Goal: Information Seeking & Learning: Find specific fact

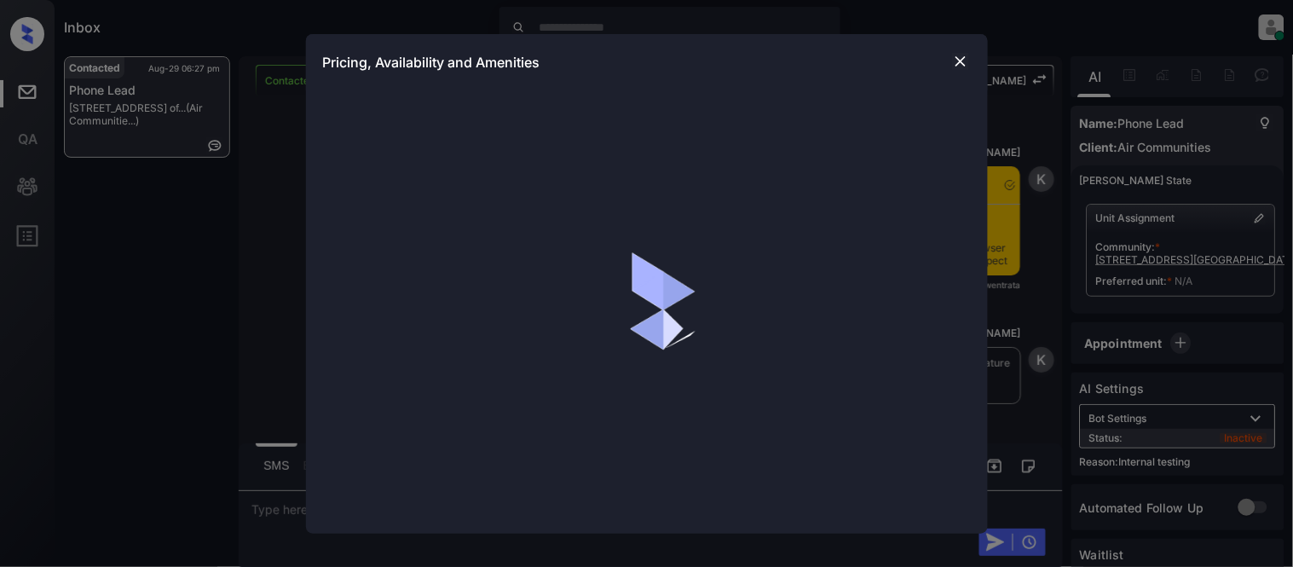
scroll to position [1938, 0]
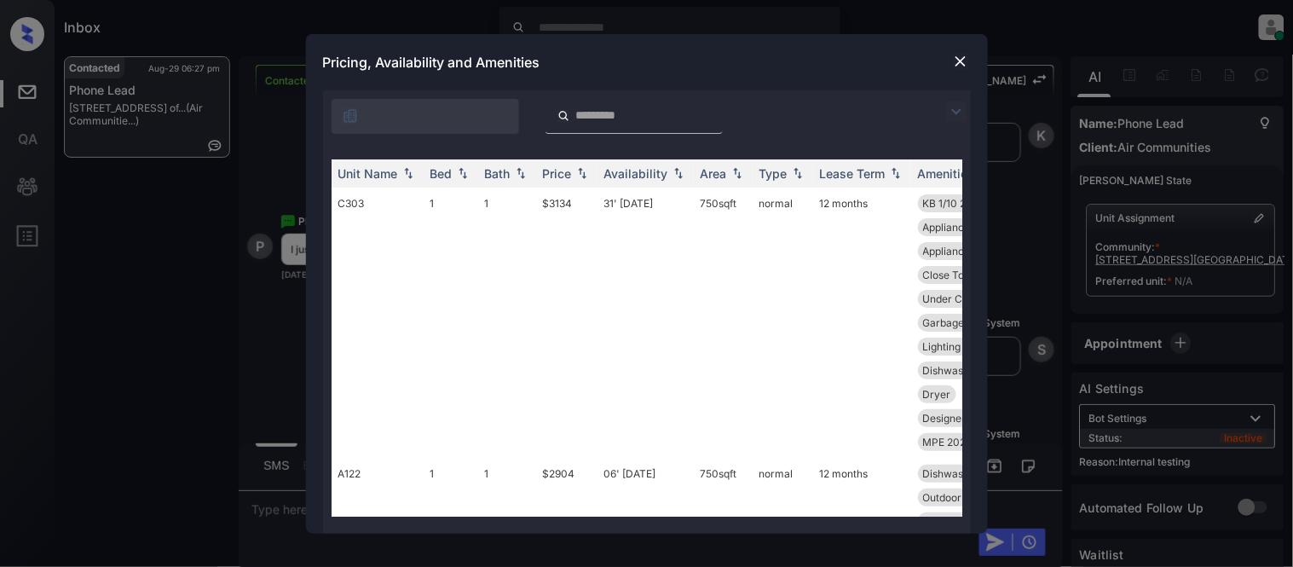
click at [957, 108] on img at bounding box center [956, 111] width 20 height 20
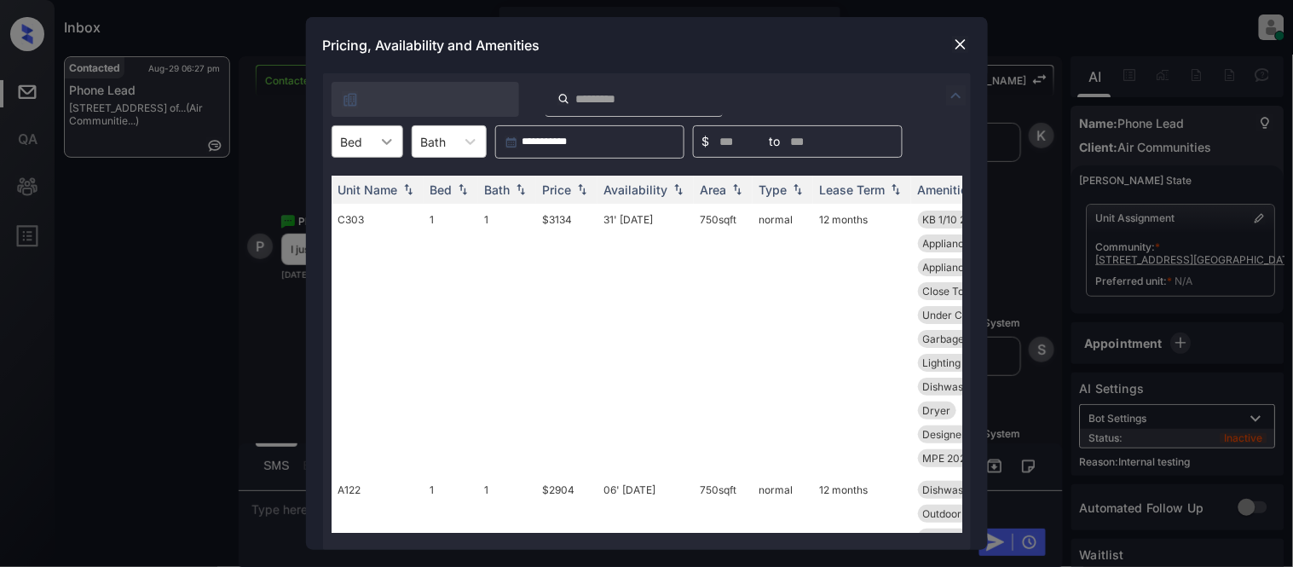
click at [376, 140] on div at bounding box center [387, 141] width 31 height 31
click at [361, 208] on div "1" at bounding box center [368, 214] width 72 height 31
click at [561, 197] on th "Price" at bounding box center [566, 190] width 61 height 28
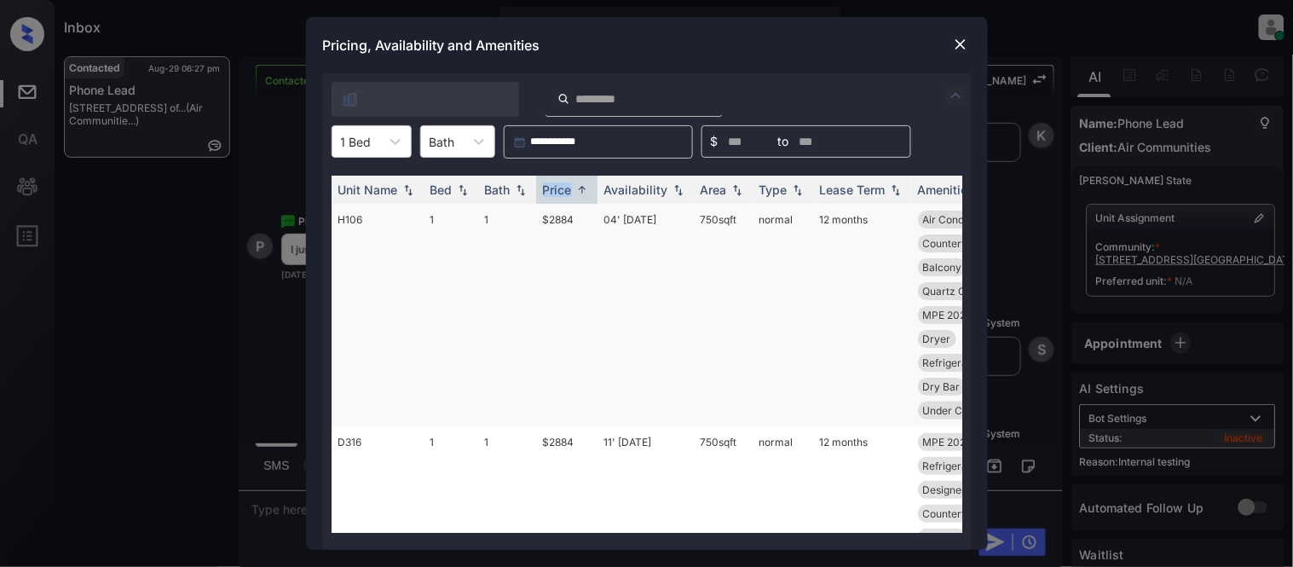
click at [575, 223] on td "$2884" at bounding box center [566, 315] width 61 height 223
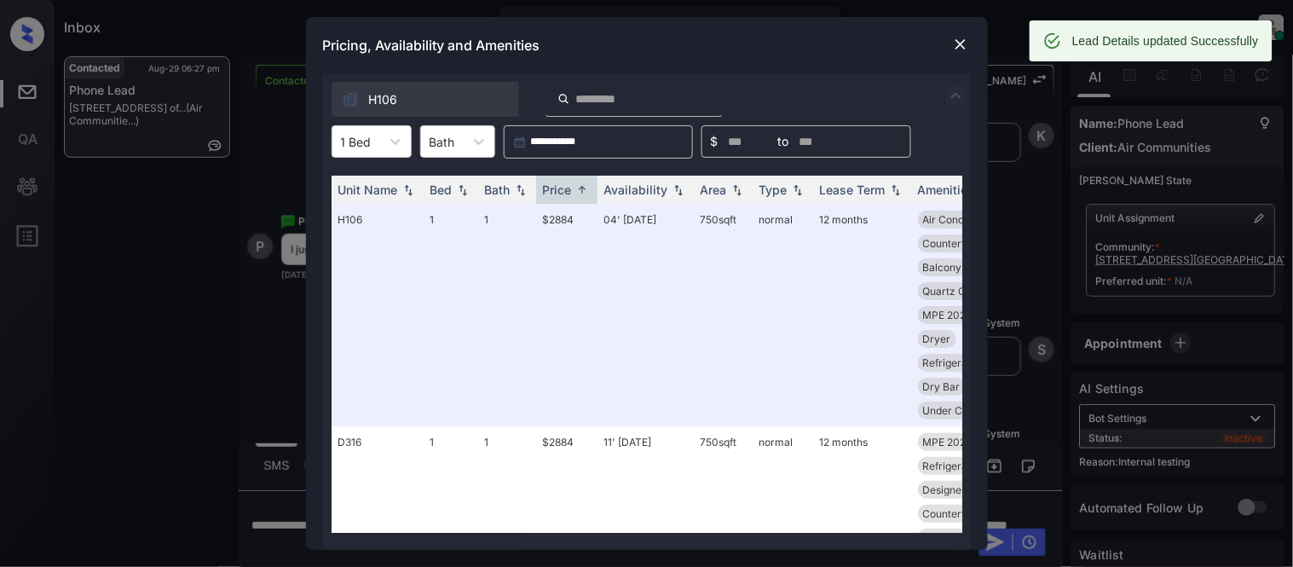
click at [957, 34] on div at bounding box center [961, 44] width 20 height 20
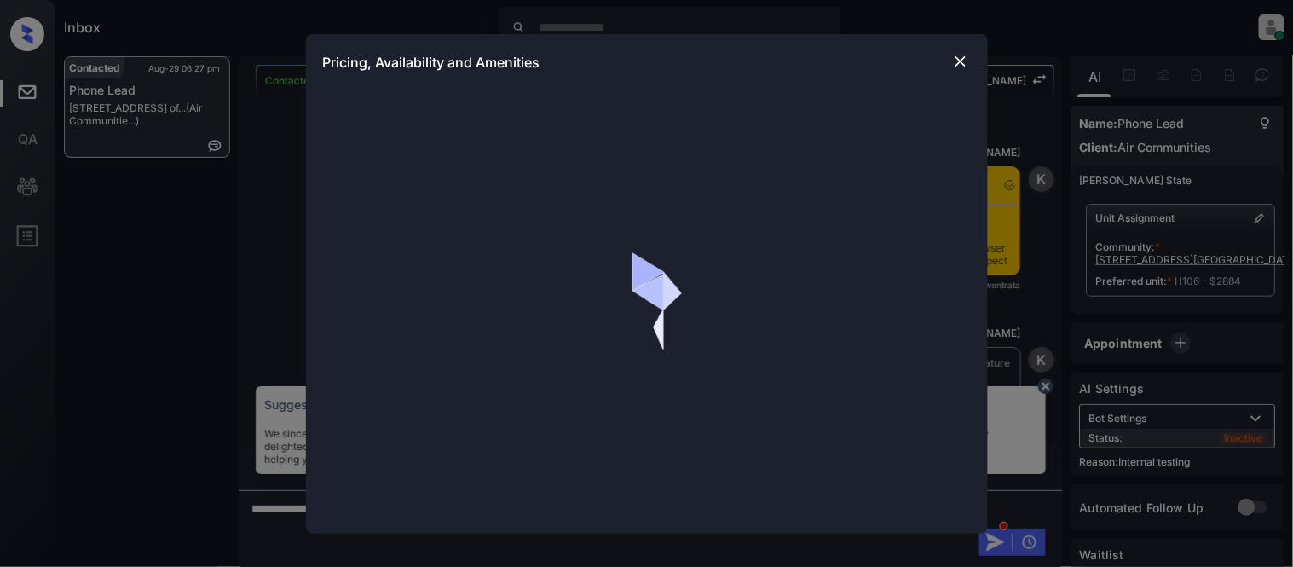
scroll to position [1938, 0]
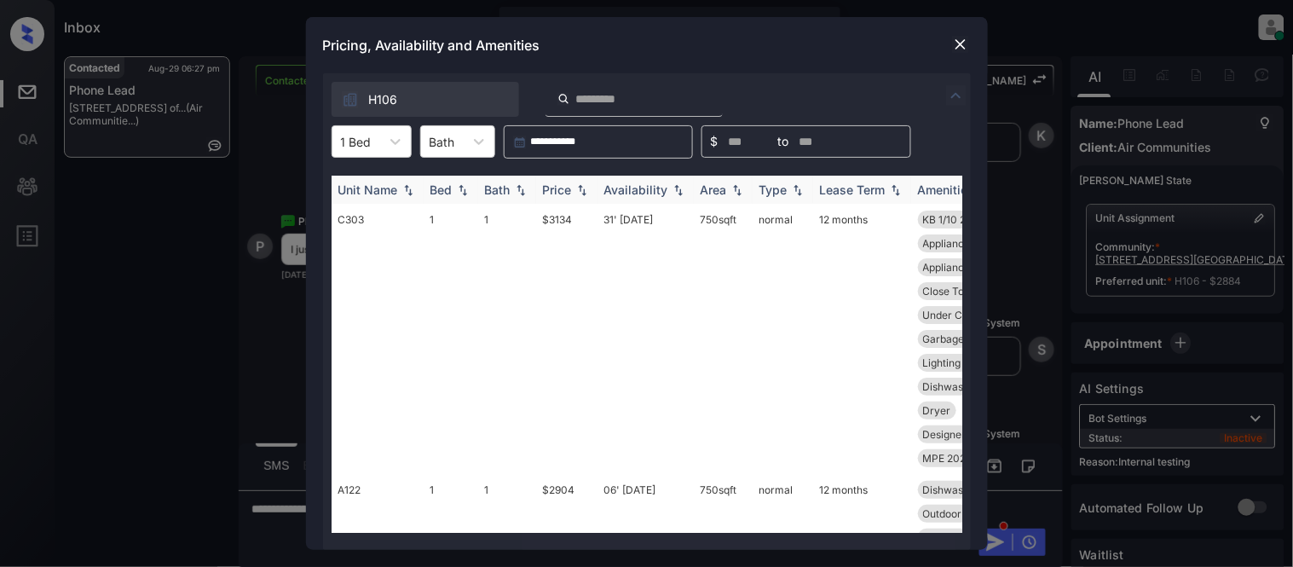
click at [570, 190] on div "Price" at bounding box center [557, 189] width 29 height 14
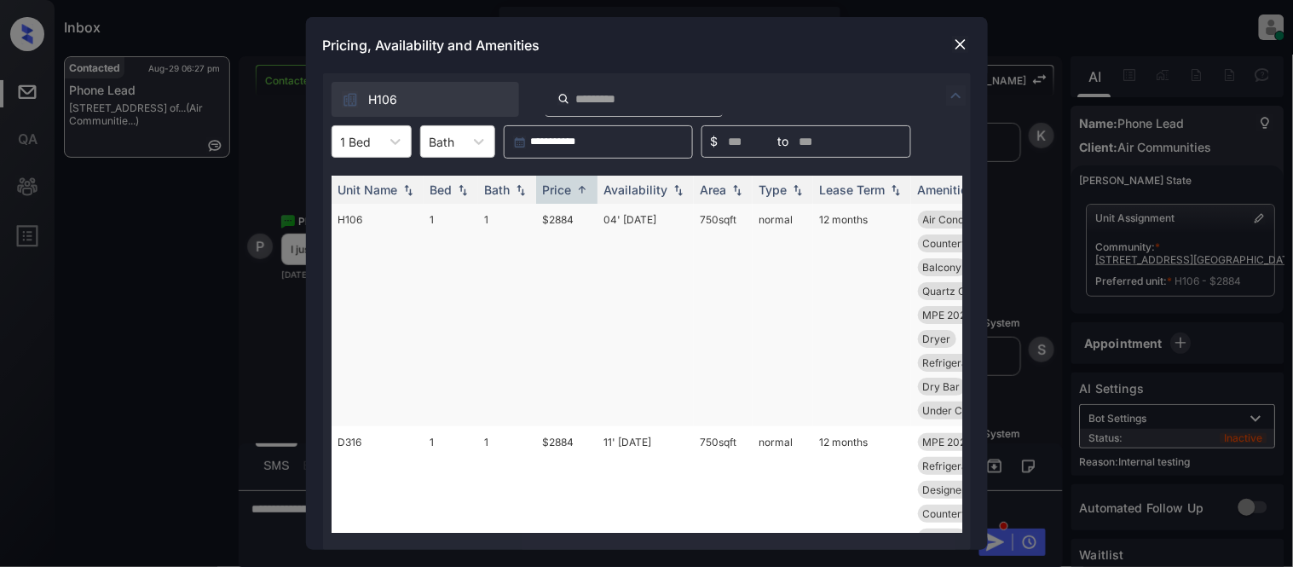
drag, startPoint x: 694, startPoint y: 220, endPoint x: 744, endPoint y: 222, distance: 50.3
click at [744, 222] on td "750 sqft" at bounding box center [723, 315] width 59 height 223
copy td "750 sqft"
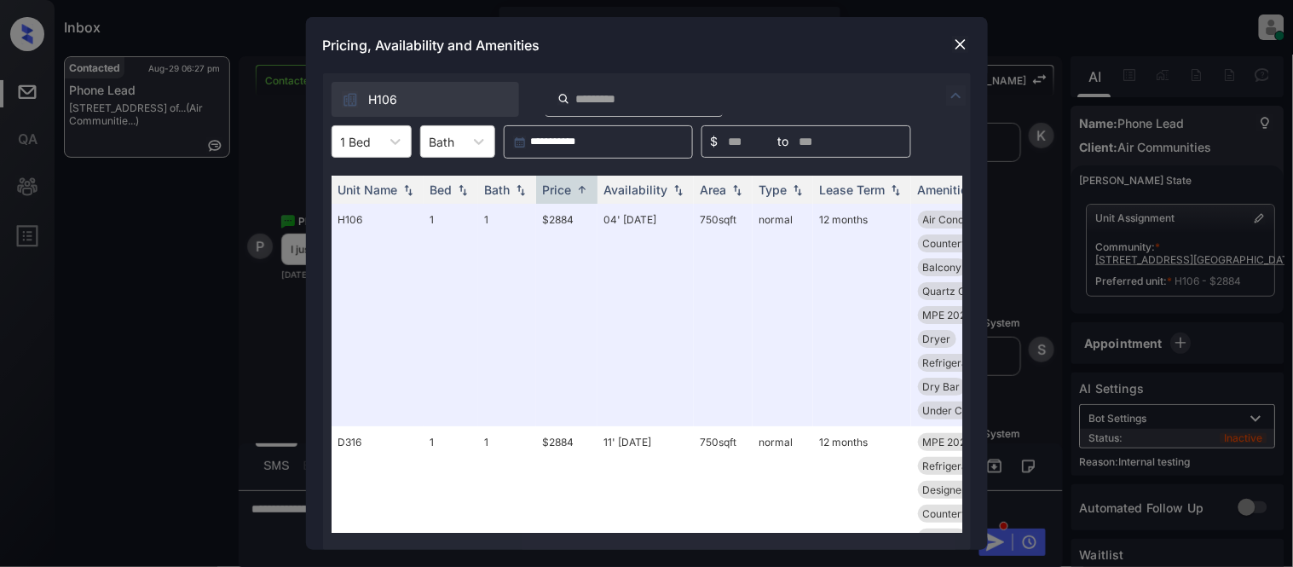
scroll to position [0, 249]
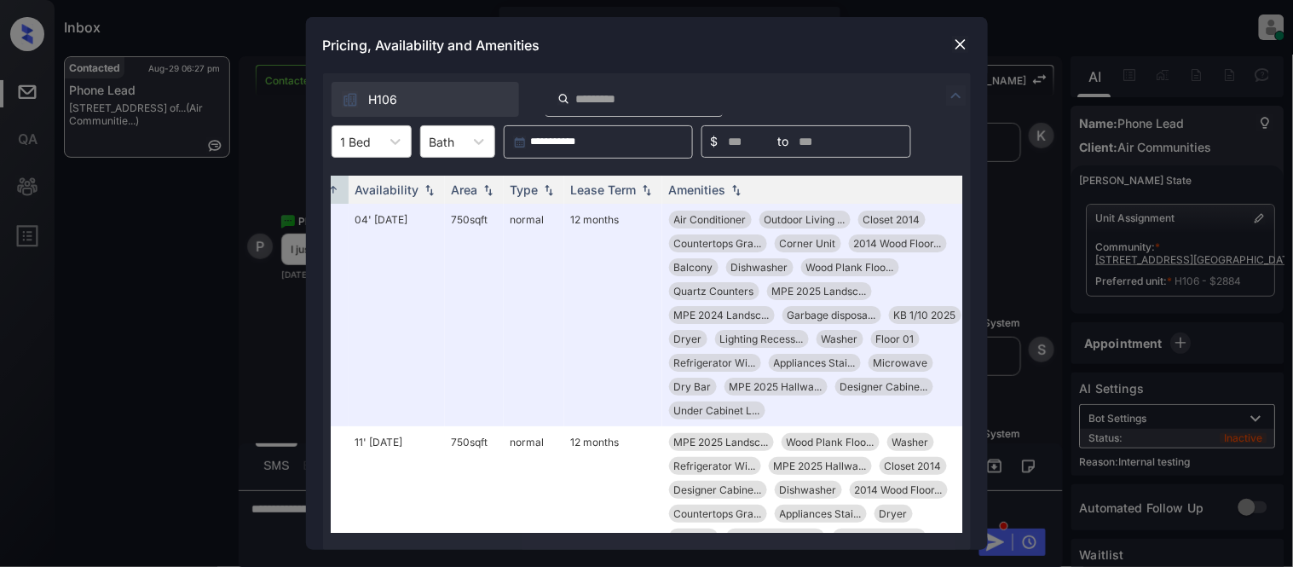
click at [953, 43] on img at bounding box center [960, 44] width 17 height 17
